Goal: Navigation & Orientation: Find specific page/section

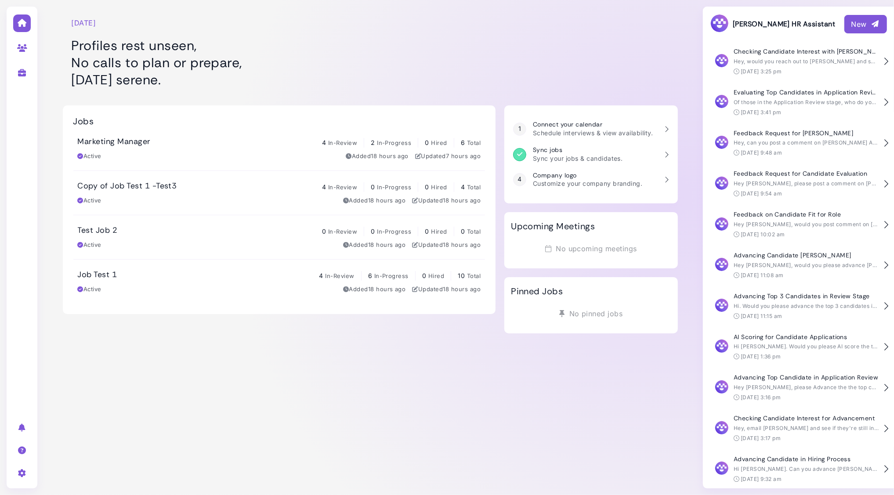
scroll to position [42, 0]
click at [116, 187] on h3 "Copy of Job Test 1 -Test3" at bounding box center [127, 187] width 99 height 10
click at [98, 274] on h3 "Job Test 1" at bounding box center [98, 275] width 40 height 10
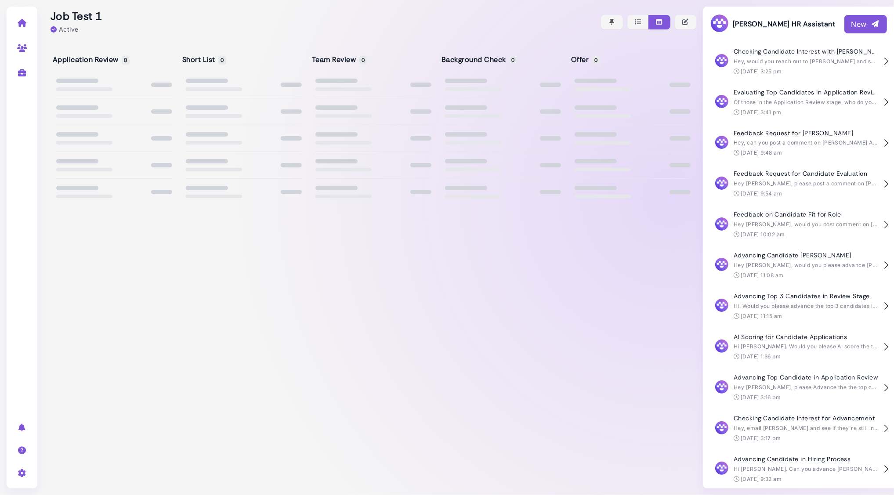
scroll to position [42, 0]
